Goal: Ask a question: Seek information or help from site administrators or community

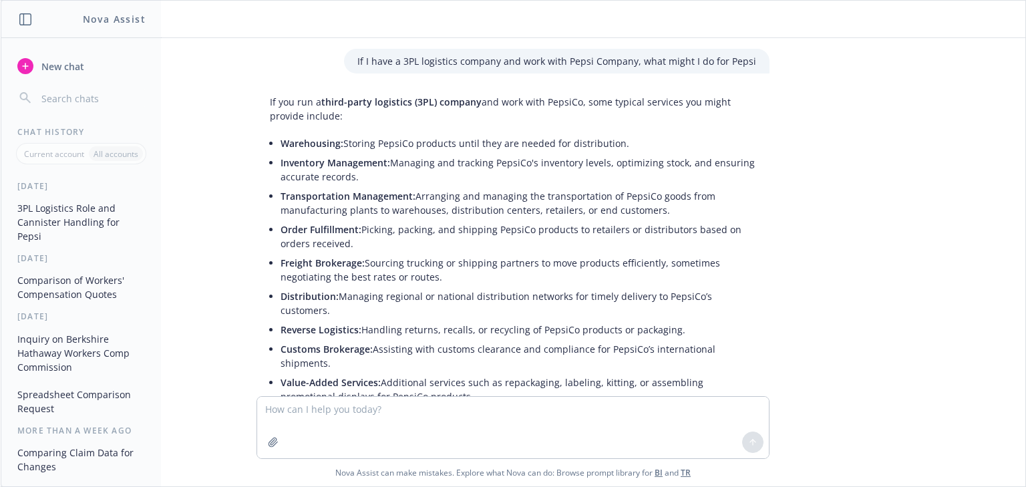
scroll to position [975, 0]
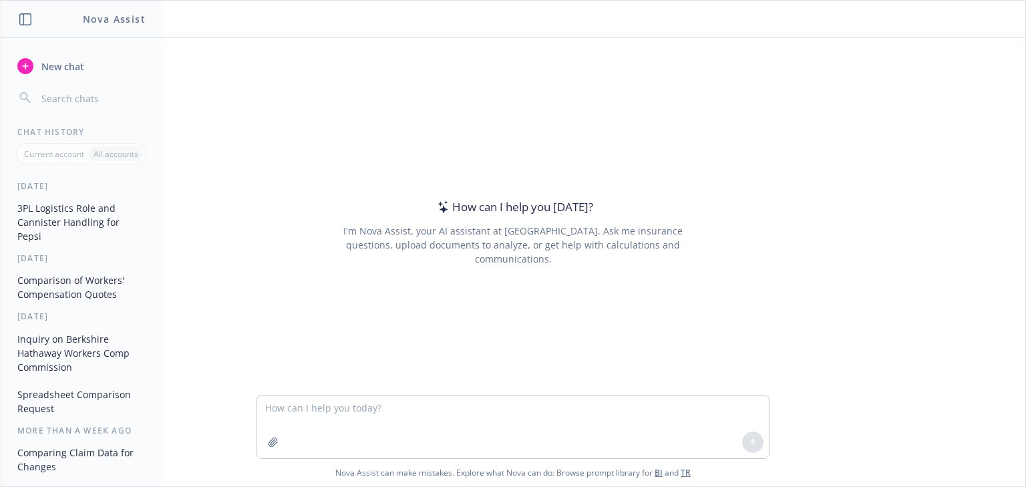
click at [383, 405] on textarea at bounding box center [512, 426] width 511 height 63
type textarea "whats the difference between a freight forwarder and a company acting as a ware…"
